Goal: Task Accomplishment & Management: Use online tool/utility

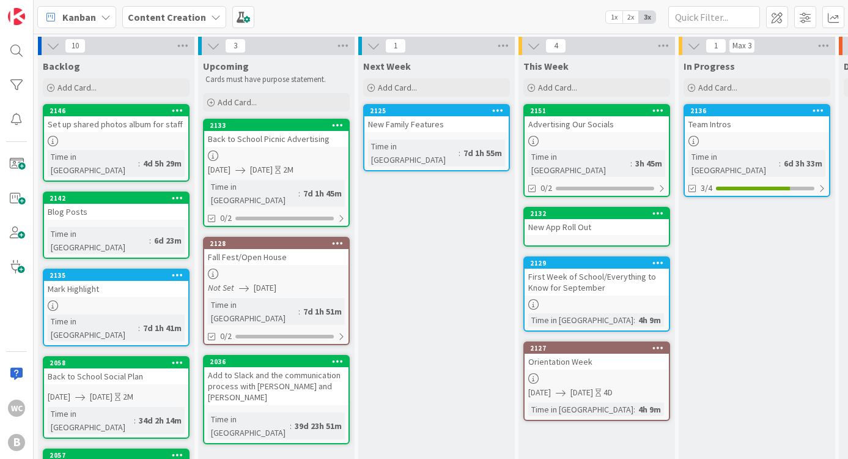
click at [563, 219] on div "New App Roll Out" at bounding box center [597, 227] width 144 height 16
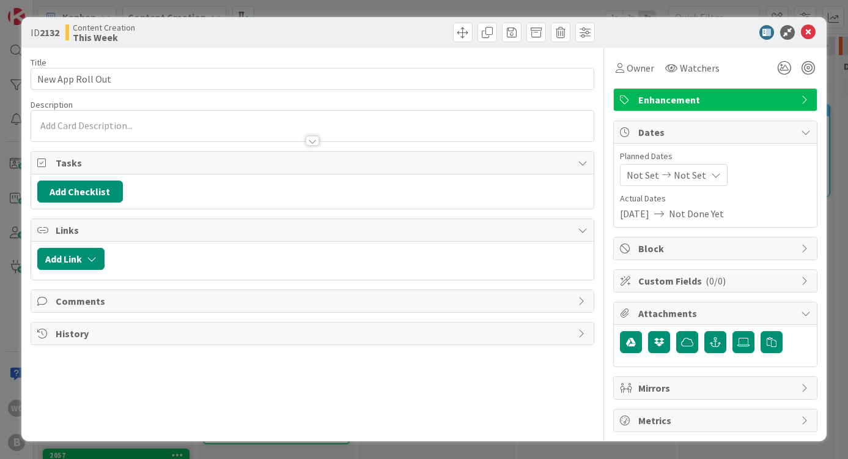
click at [142, 125] on p at bounding box center [312, 126] width 551 height 14
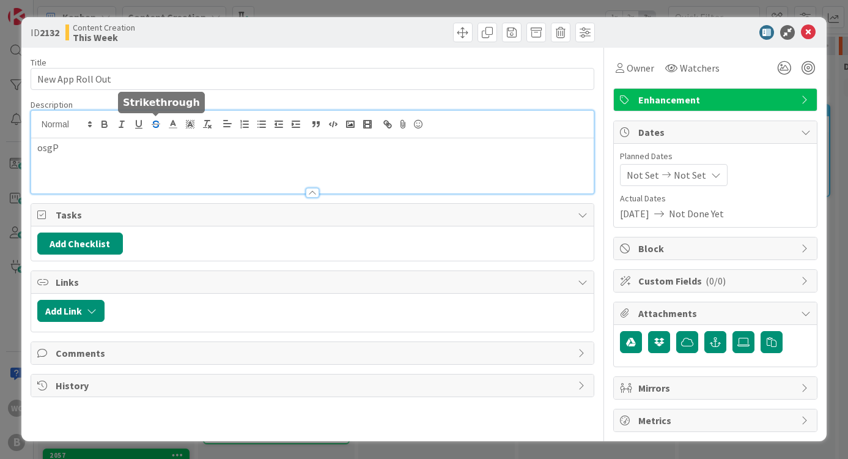
click at [157, 127] on icon "button" at bounding box center [156, 126] width 6 height 3
click at [102, 121] on icon "button" at bounding box center [104, 122] width 4 height 3
drag, startPoint x: 103, startPoint y: 146, endPoint x: 18, endPoint y: 146, distance: 85.0
click at [18, 146] on div "ID 2132 Content Creation This Week Title 16 / 128 New App Roll Out Description …" at bounding box center [424, 229] width 848 height 459
click at [57, 150] on p "Post on socials" at bounding box center [312, 148] width 551 height 14
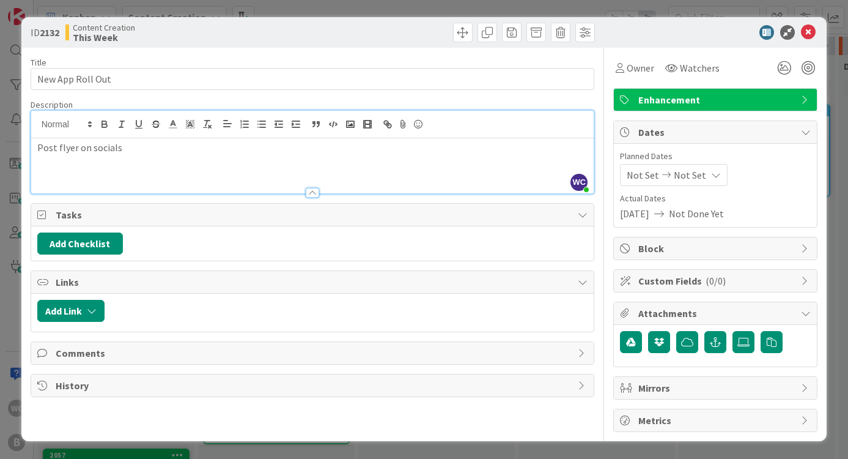
click at [833, 128] on div "ID 2132 Content Creation This Week Title 16 / 128 New App Roll Out Description …" at bounding box center [424, 229] width 848 height 459
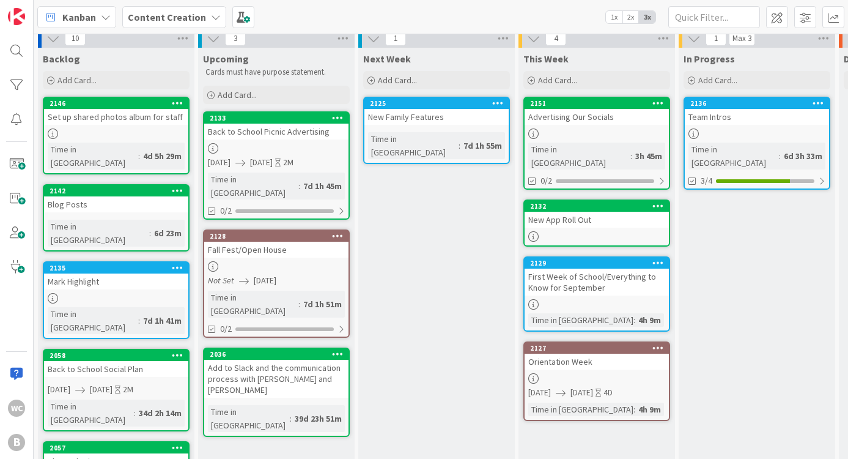
scroll to position [13, 0]
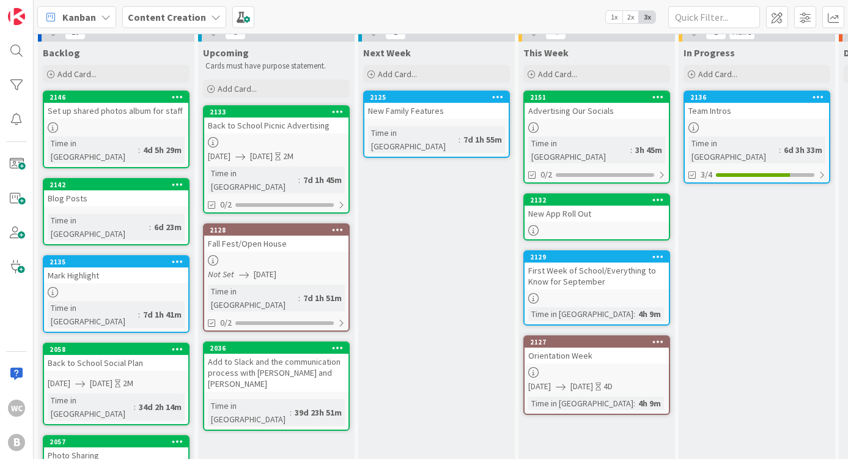
click at [603, 112] on div "Advertising Our Socials" at bounding box center [597, 111] width 144 height 16
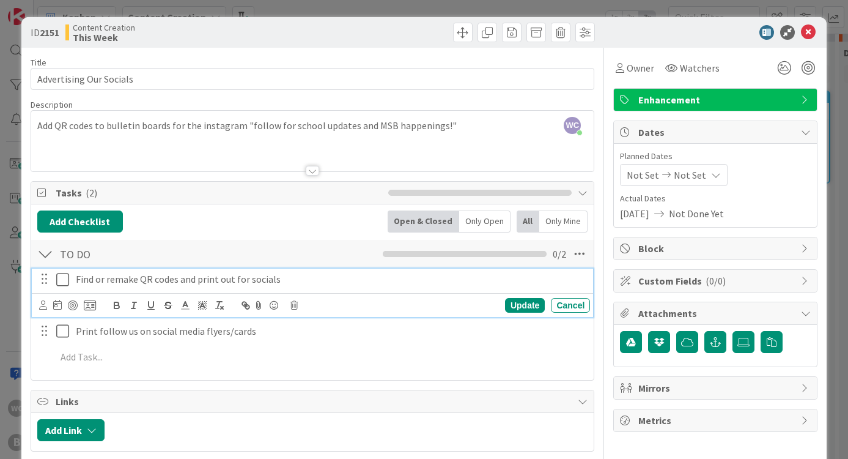
click at [64, 282] on icon at bounding box center [65, 279] width 18 height 15
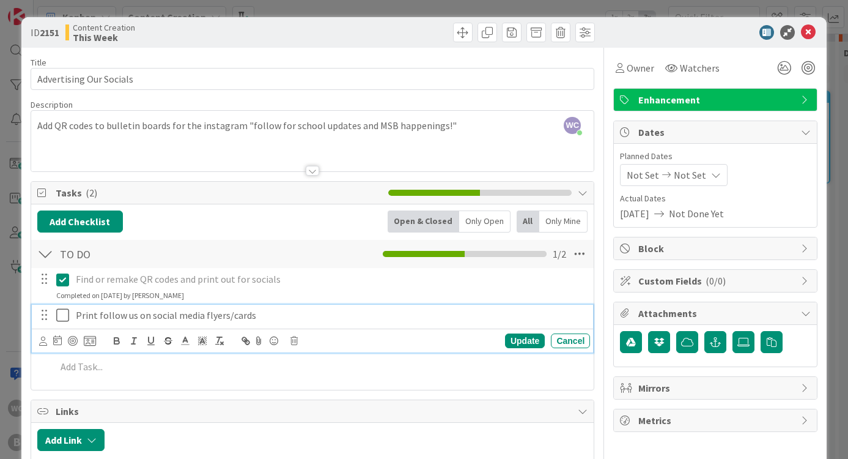
click at [61, 315] on icon at bounding box center [65, 315] width 18 height 15
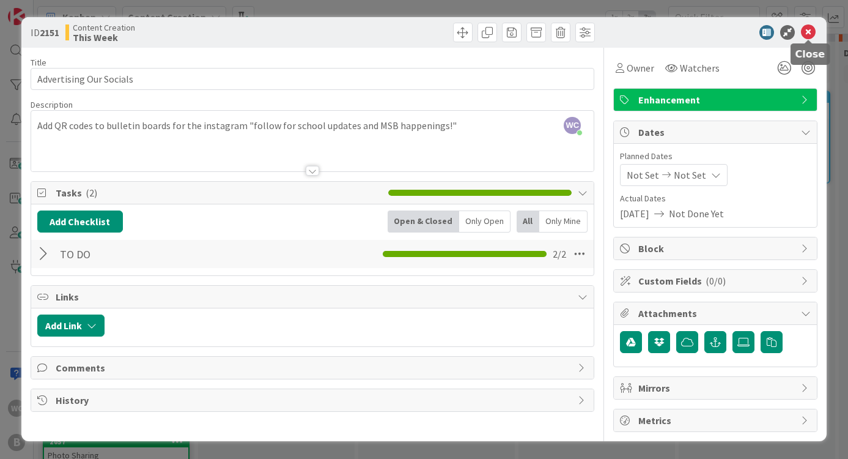
click at [806, 23] on div "ID 2151 Content Creation This Week" at bounding box center [424, 32] width 806 height 31
click at [810, 27] on icon at bounding box center [808, 32] width 15 height 15
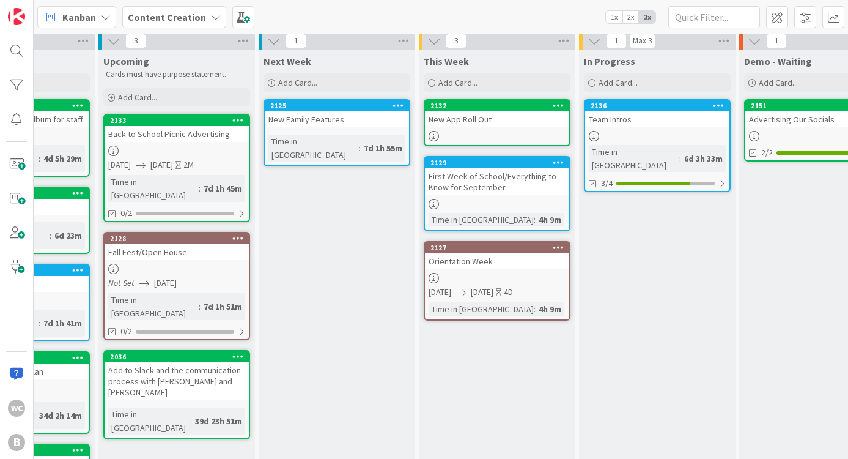
scroll to position [9, 101]
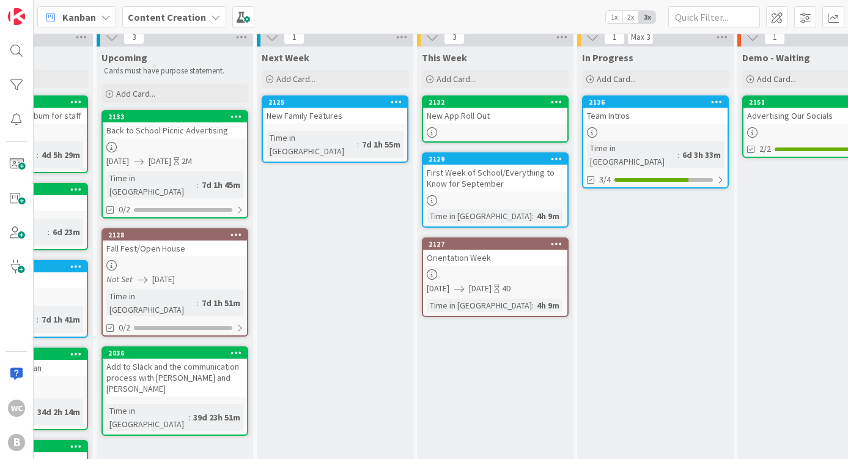
click at [196, 143] on div at bounding box center [175, 147] width 144 height 10
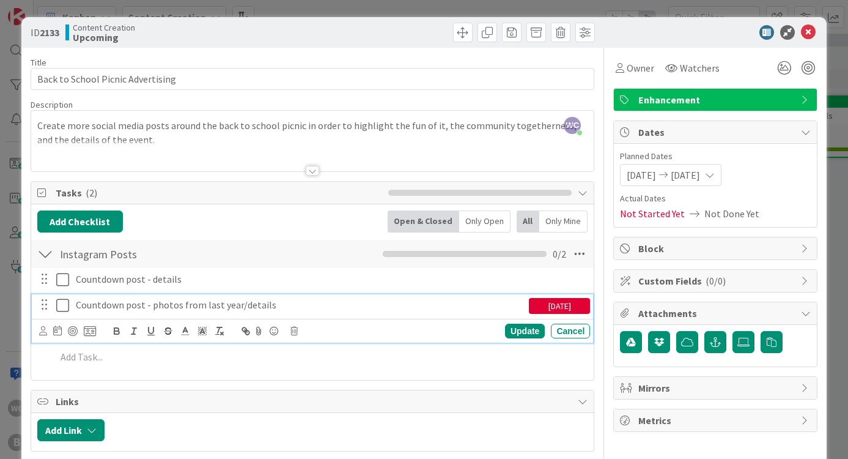
click at [63, 307] on icon at bounding box center [65, 305] width 18 height 15
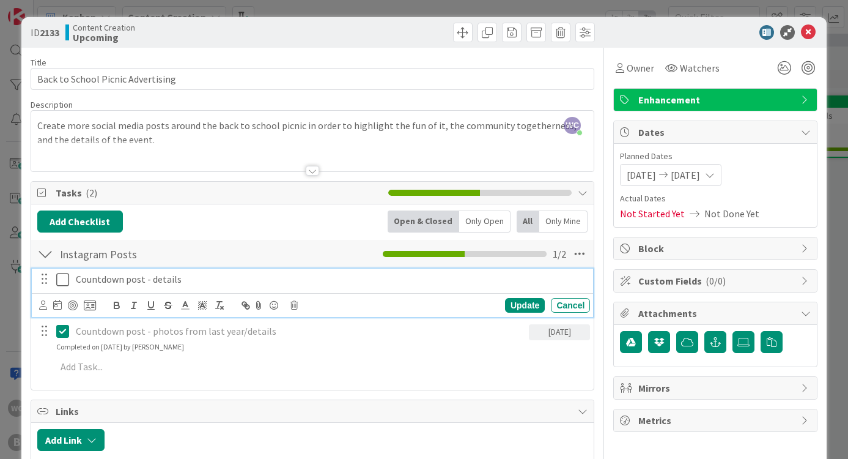
click at [178, 280] on p "Countdown post - details" at bounding box center [330, 279] width 509 height 14
click at [839, 65] on div "ID 2133 Content Creation Upcoming Title 33 / 128 Back to School Picnic Advertis…" at bounding box center [424, 229] width 848 height 459
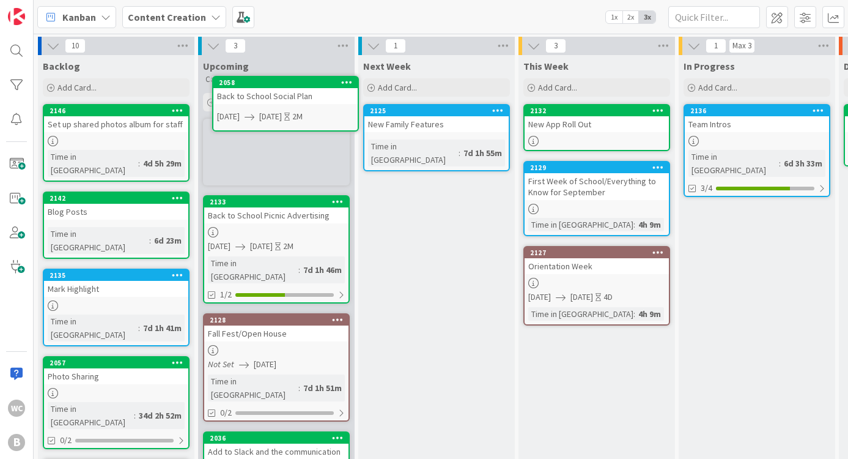
drag, startPoint x: 87, startPoint y: 326, endPoint x: 90, endPoint y: 320, distance: 7.1
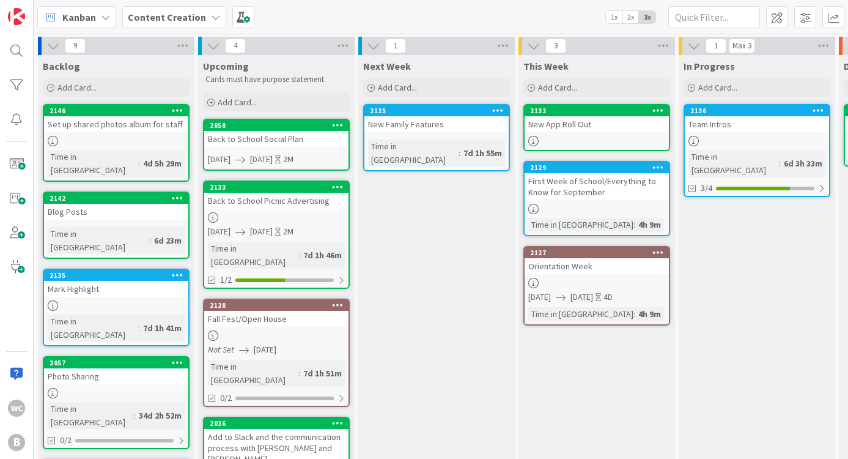
click at [265, 139] on div "Back to School Social Plan" at bounding box center [276, 139] width 144 height 16
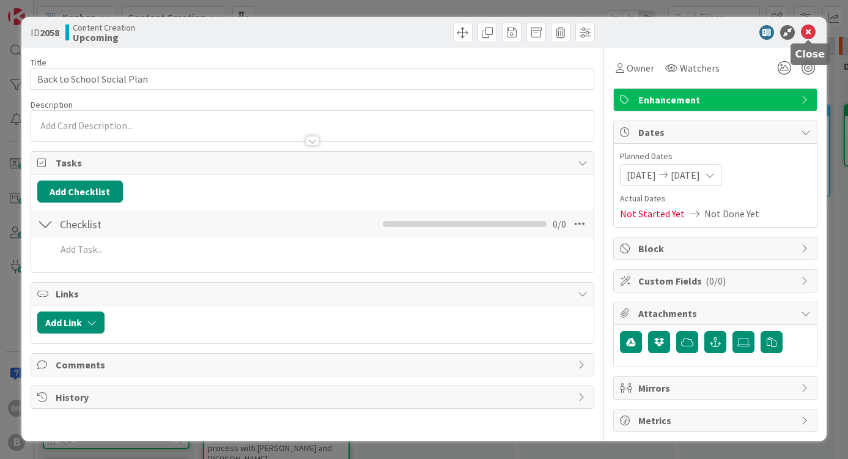
click at [808, 28] on icon at bounding box center [808, 32] width 15 height 15
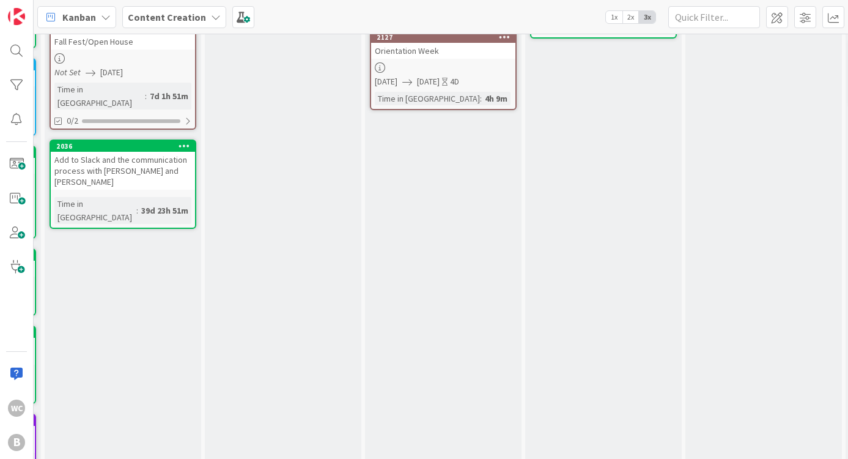
scroll to position [265, 153]
